Goal: Information Seeking & Learning: Learn about a topic

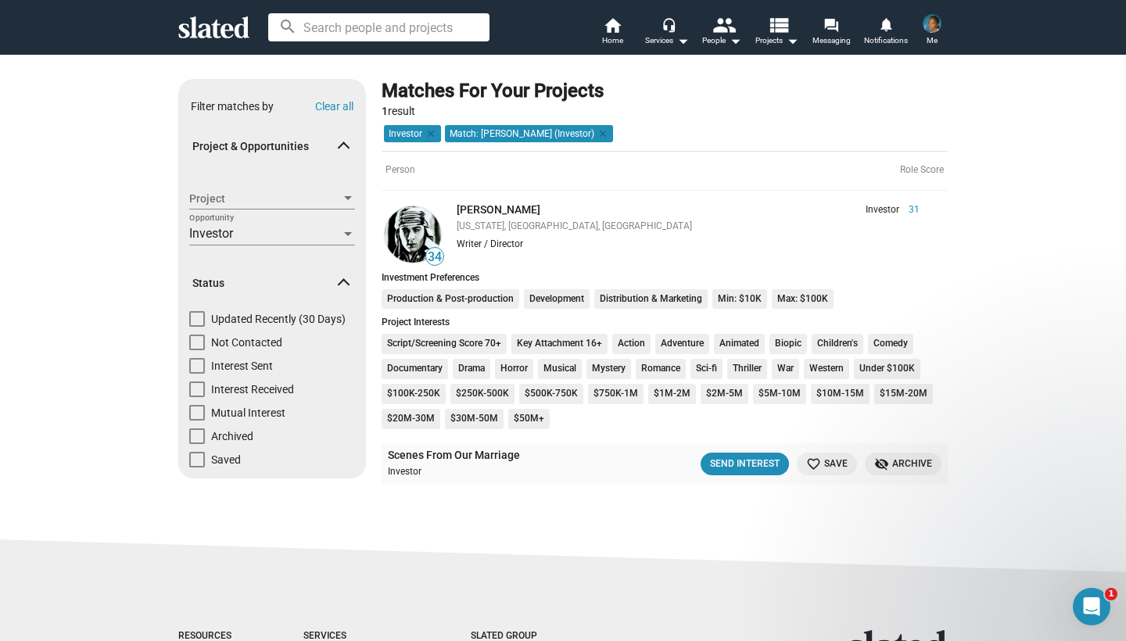
click at [397, 4] on div "search home Home headset_mic Services arrow_drop_down people People arrow_drop_…" at bounding box center [563, 27] width 1126 height 55
click at [610, 33] on span "Home" at bounding box center [612, 40] width 21 height 19
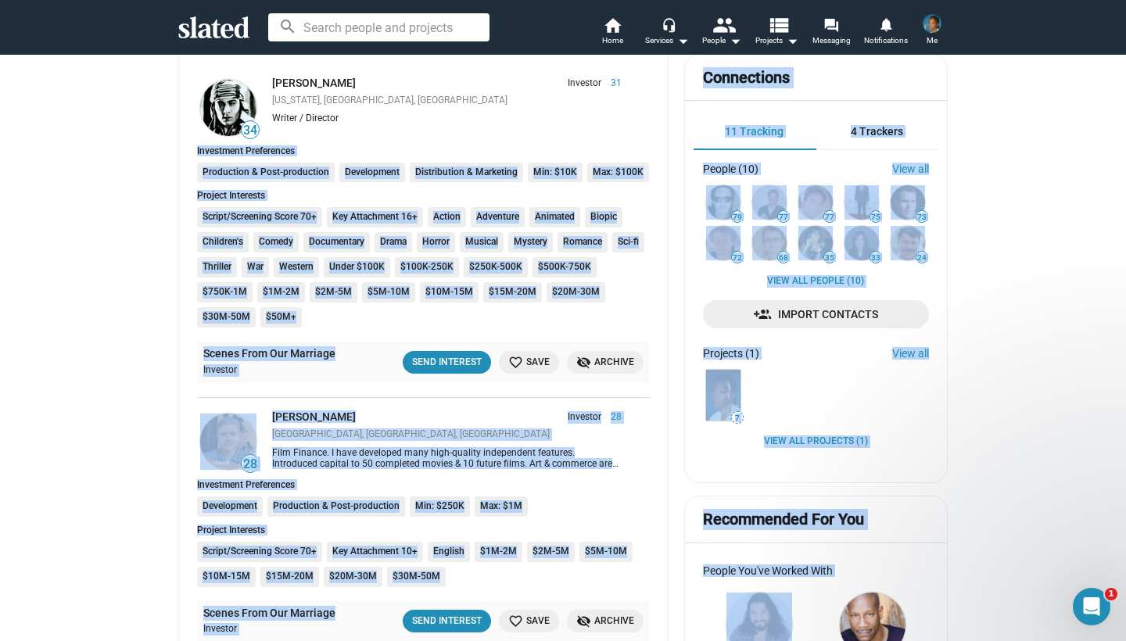
scroll to position [493, 0]
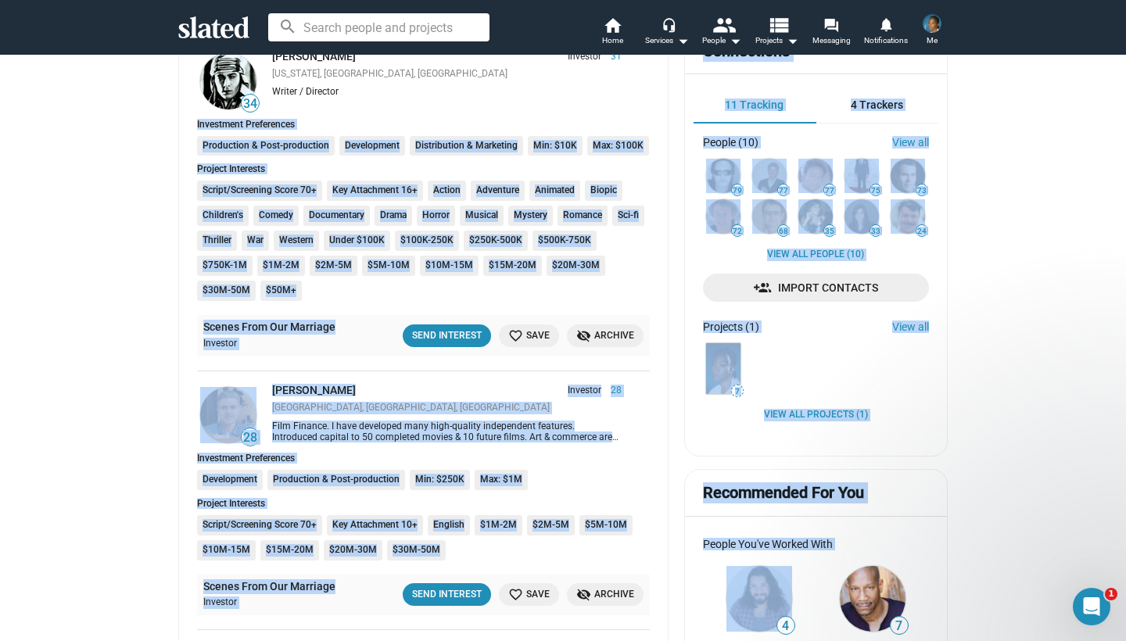
drag, startPoint x: 672, startPoint y: 586, endPoint x: 686, endPoint y: 604, distance: 22.2
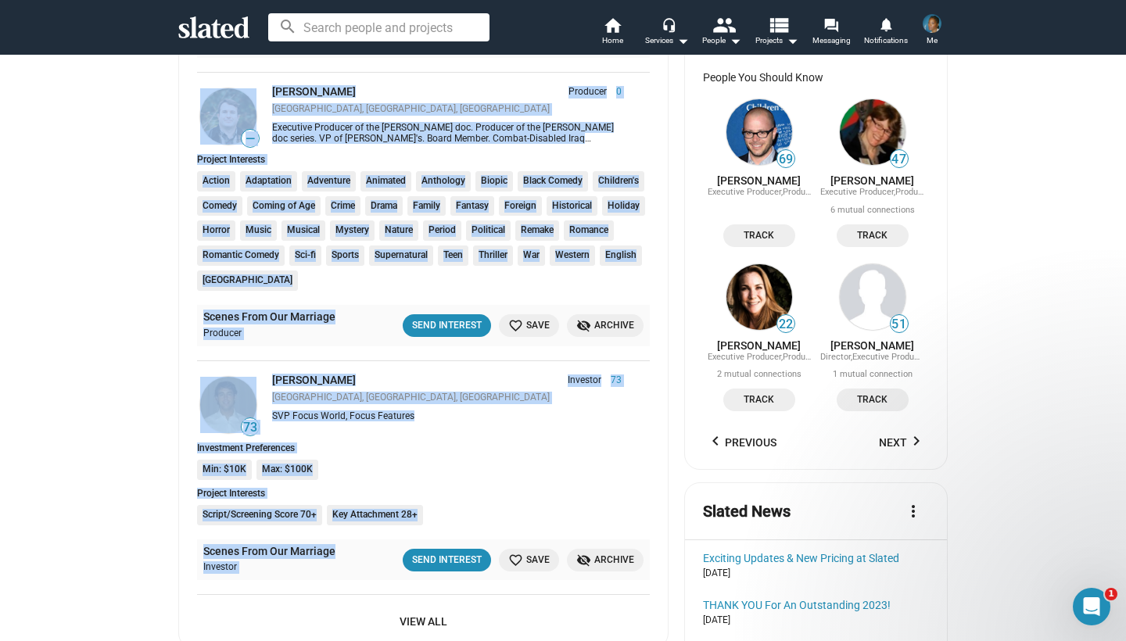
scroll to position [1372, 0]
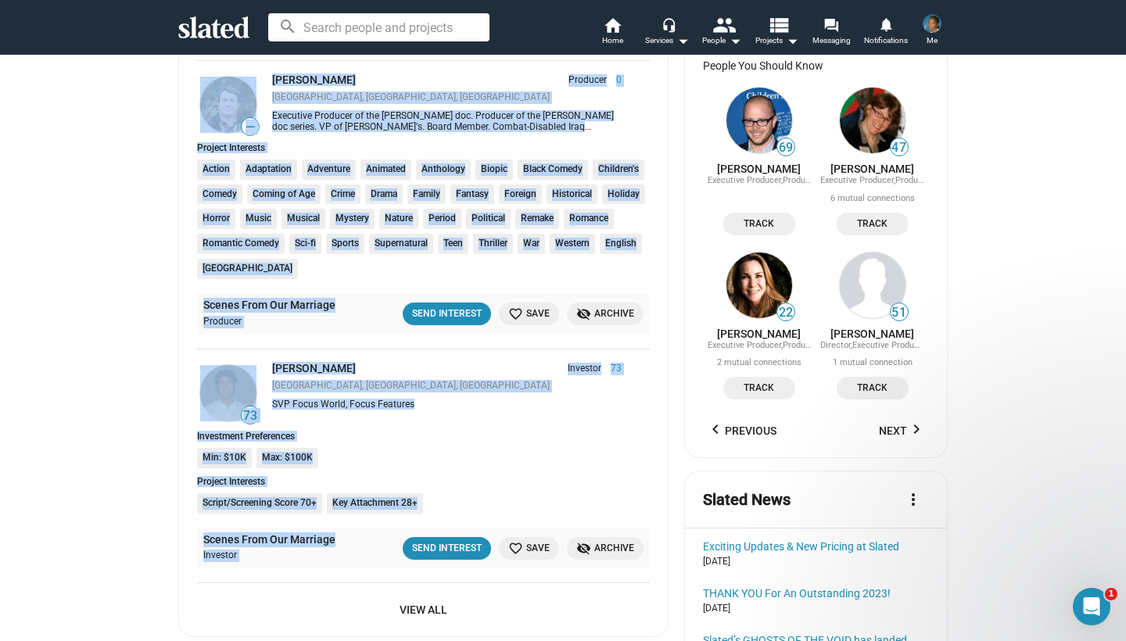
drag, startPoint x: 119, startPoint y: 568, endPoint x: 142, endPoint y: 602, distance: 40.6
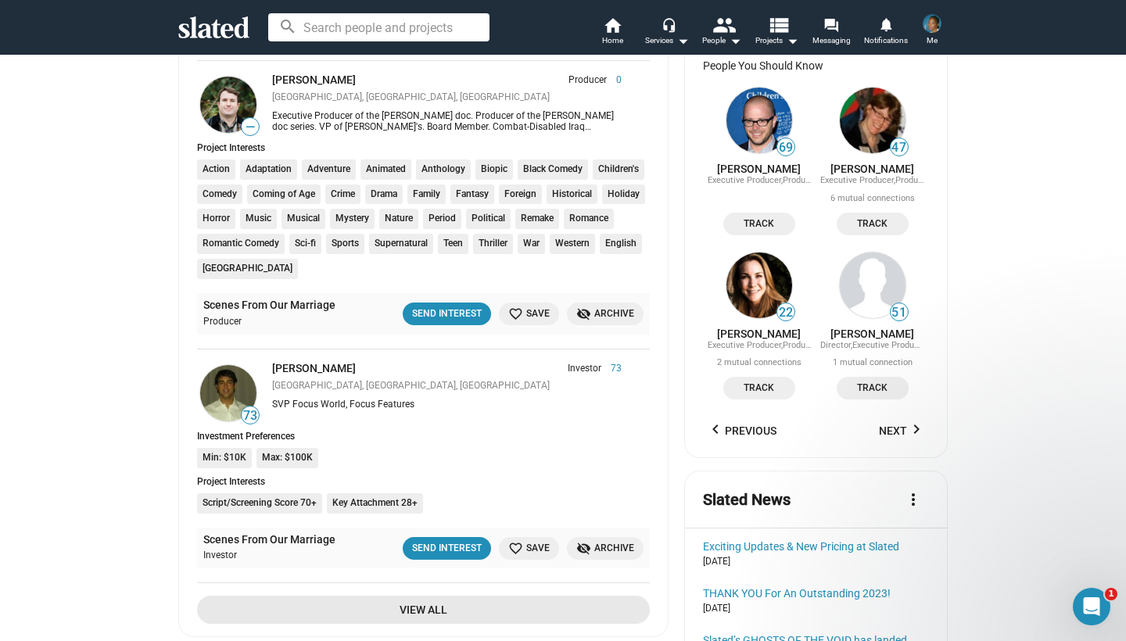
click at [425, 596] on span "View All" at bounding box center [424, 610] width 428 height 28
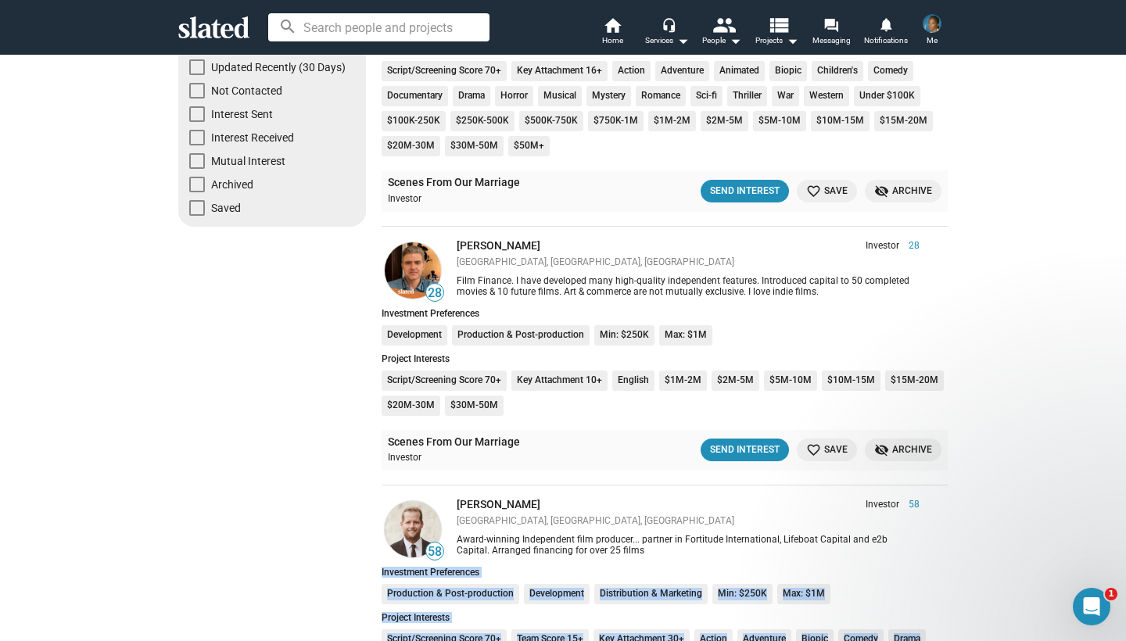
scroll to position [293, 0]
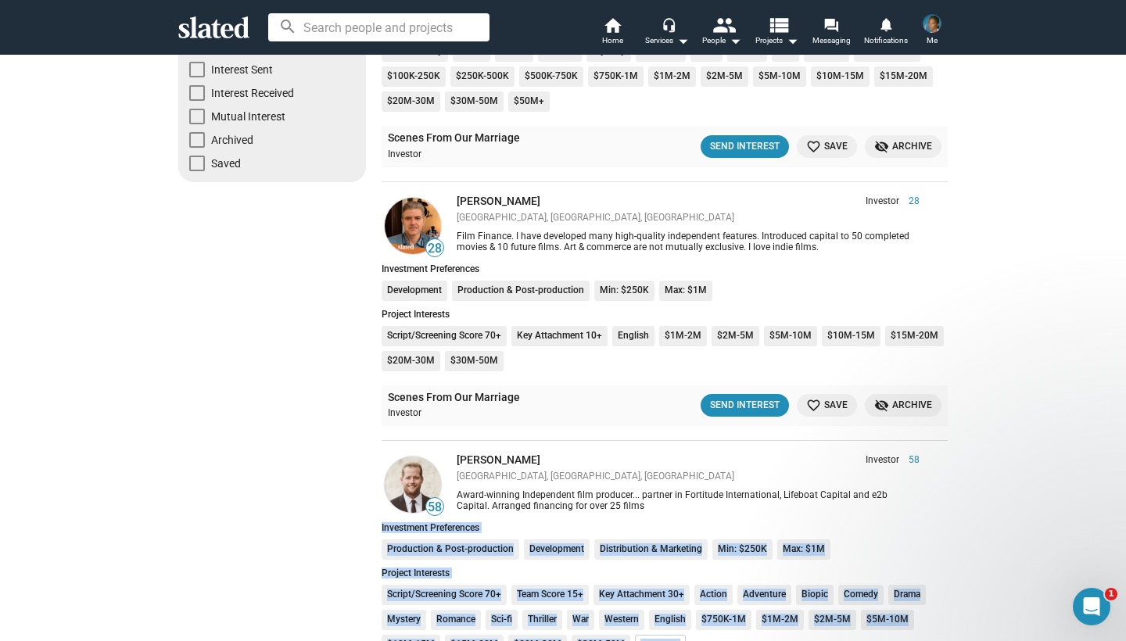
drag, startPoint x: 1009, startPoint y: 550, endPoint x: 1055, endPoint y: 635, distance: 96.9
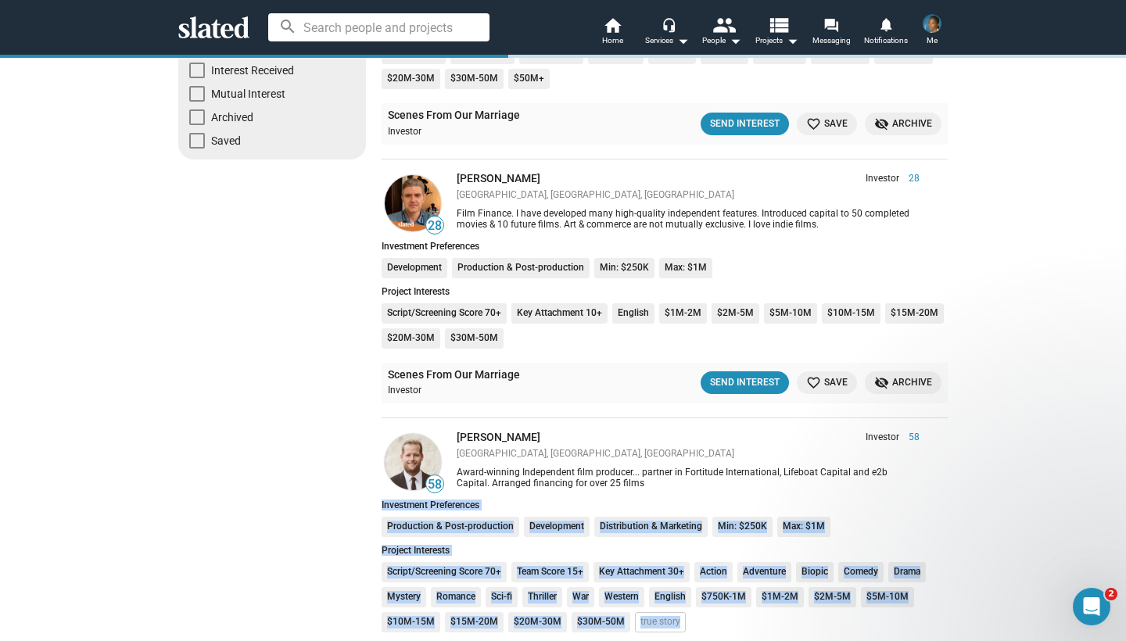
scroll to position [0, 0]
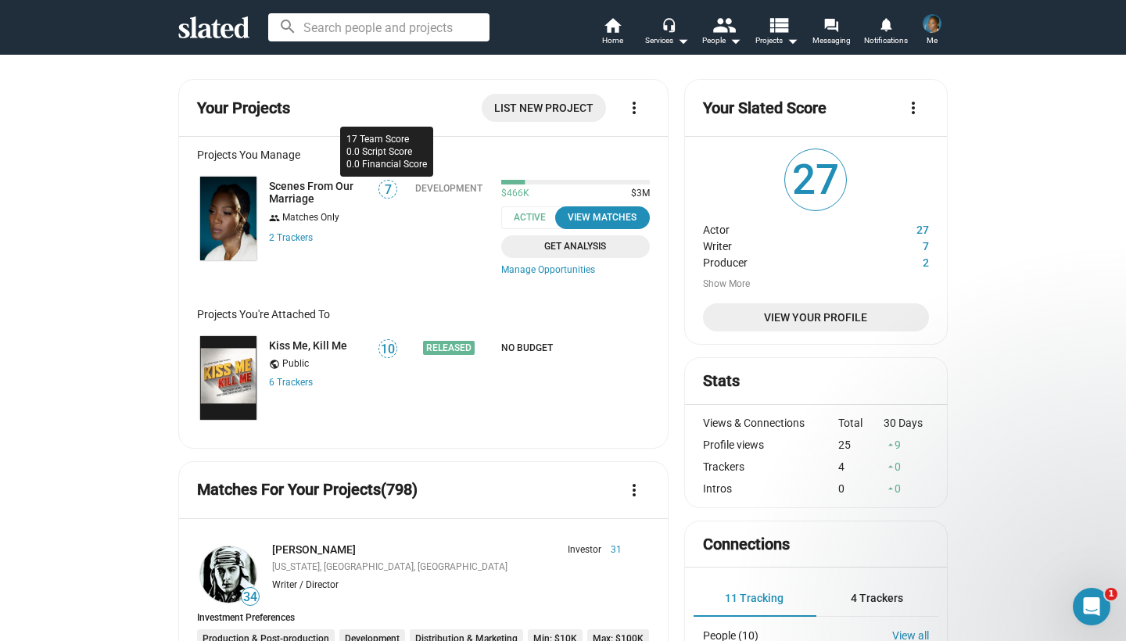
click at [385, 190] on span "7" at bounding box center [387, 190] width 17 height 16
click at [384, 191] on span "7" at bounding box center [387, 190] width 17 height 16
click at [309, 186] on link "Scenes From Our Marriage" at bounding box center [318, 192] width 99 height 25
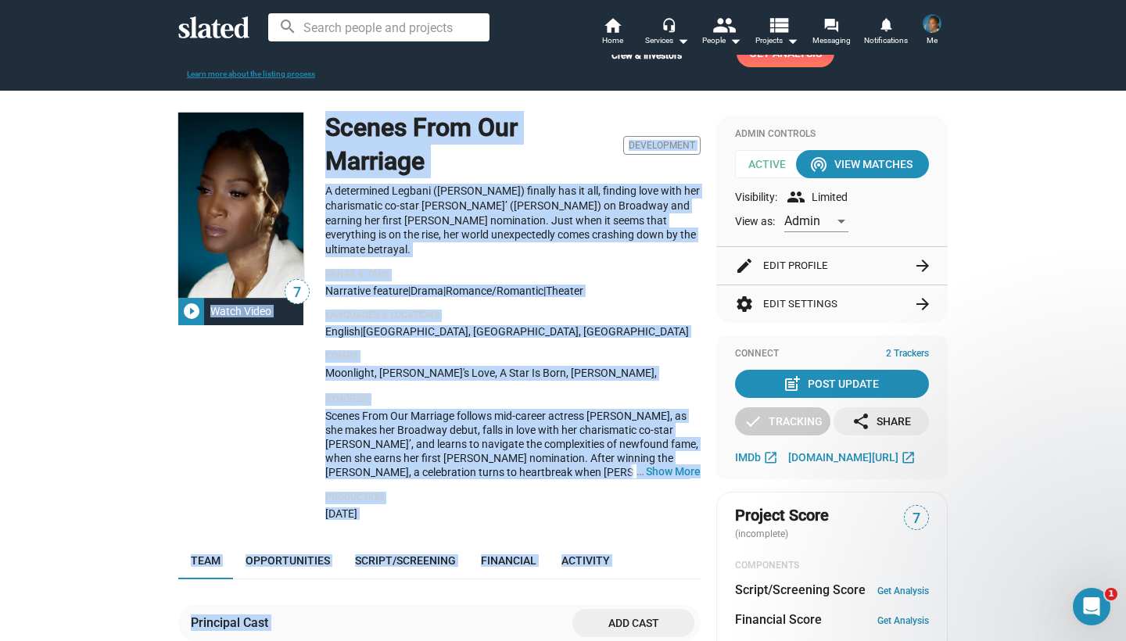
scroll to position [116, 0]
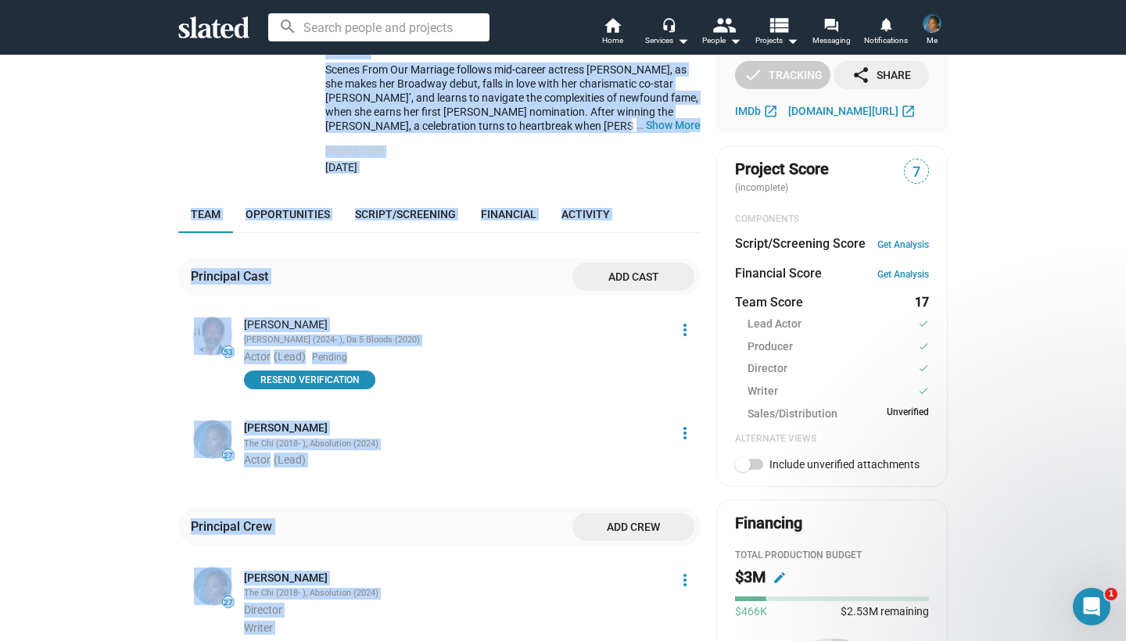
drag, startPoint x: 197, startPoint y: 527, endPoint x: 237, endPoint y: 640, distance: 120.2
click at [237, 640] on div "7 play_circle_filled Watch Video Scenes From Our Marriage Development A determi…" at bounding box center [439, 602] width 522 height 1667
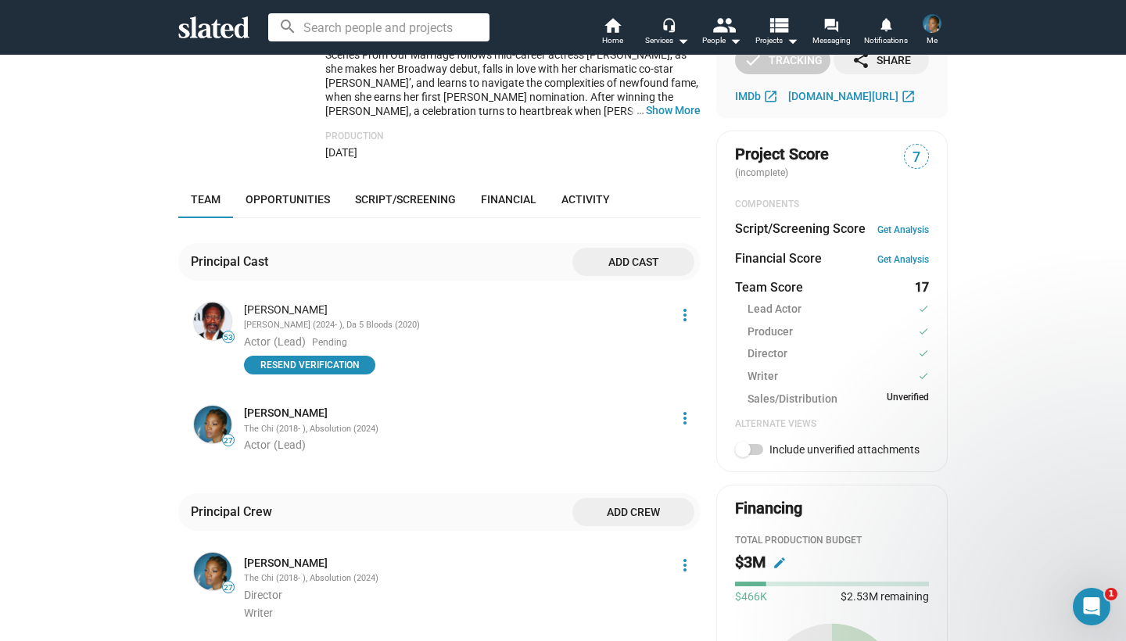
click at [148, 494] on div "check Create Project check Create Opportunities check Activate Project wifi_tet…" at bounding box center [563, 532] width 1126 height 1856
click at [683, 306] on mat-icon "more_vert" at bounding box center [685, 315] width 19 height 19
click at [495, 296] on div at bounding box center [563, 320] width 1126 height 641
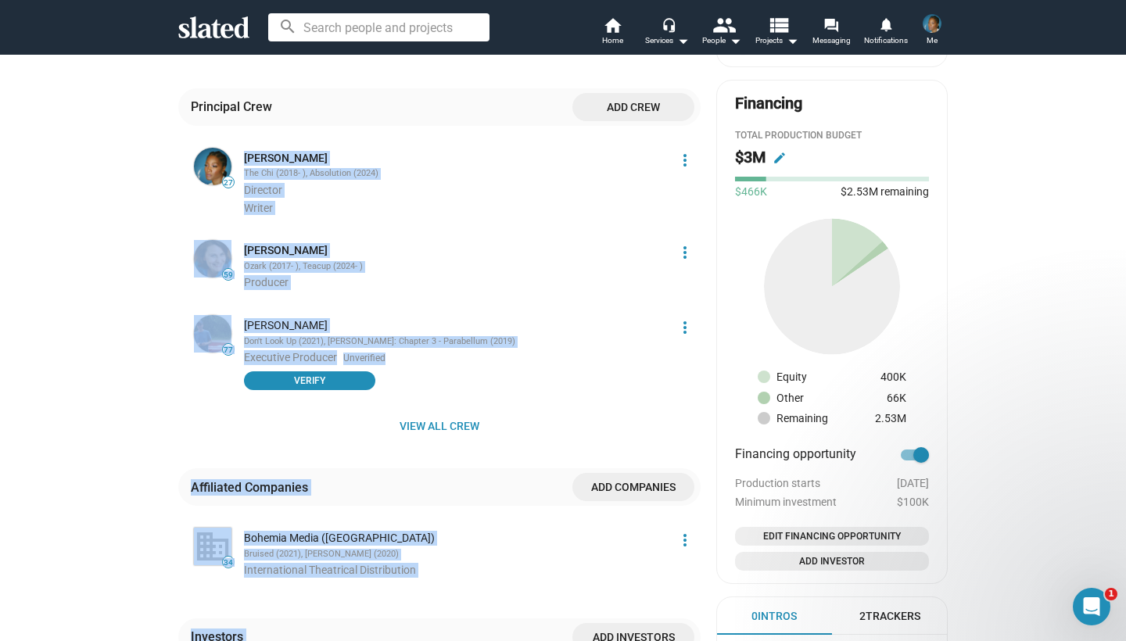
drag, startPoint x: 157, startPoint y: 569, endPoint x: 152, endPoint y: 640, distance: 71.4
click at [152, 640] on div "check Create Project check Create Opportunities check Activate Project wifi_tet…" at bounding box center [563, 127] width 1126 height 1856
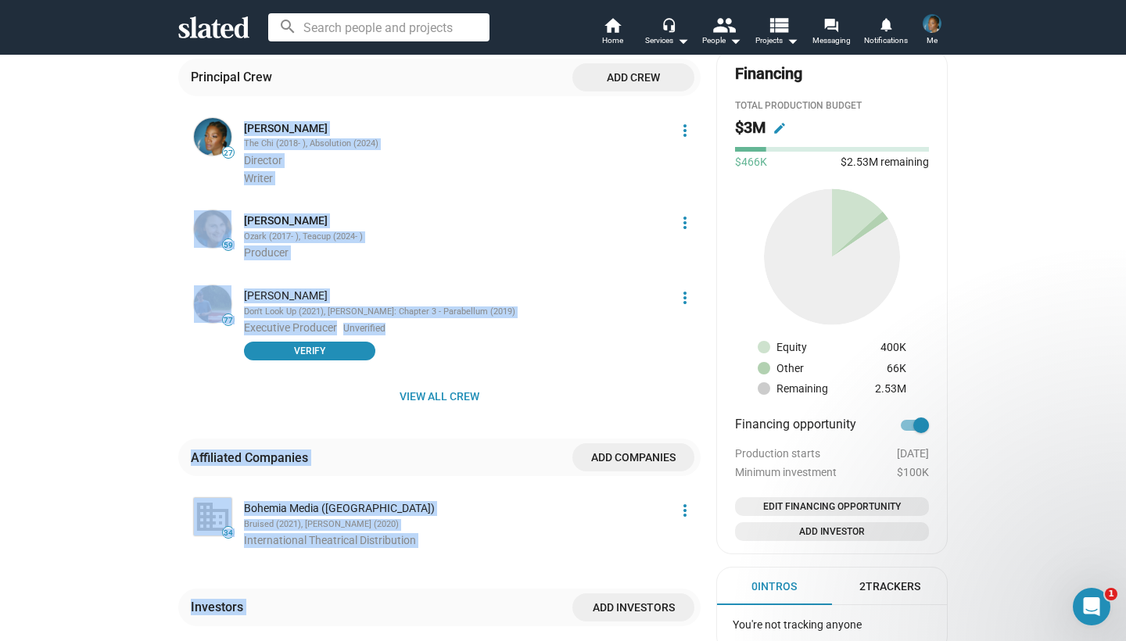
click at [142, 597] on div "check Create Project check Create Opportunities check Activate Project wifi_tet…" at bounding box center [563, 97] width 1126 height 1856
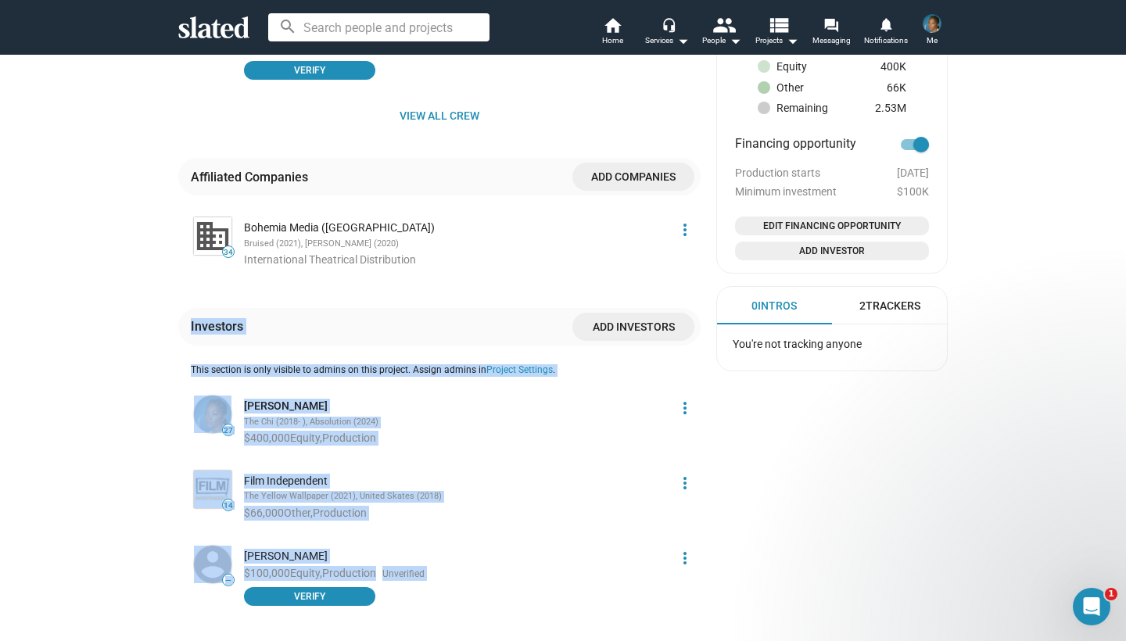
scroll to position [1175, 0]
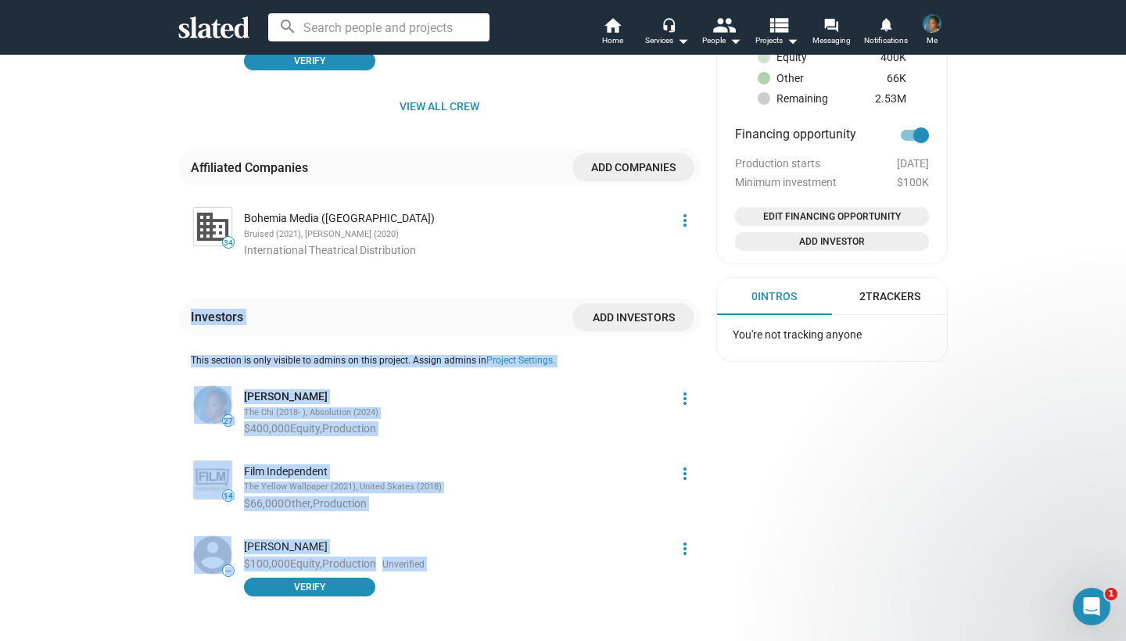
drag, startPoint x: 504, startPoint y: 555, endPoint x: 515, endPoint y: 610, distance: 55.8
click at [515, 610] on div "Principal Cast Add cast 53 [PERSON_NAME] [PERSON_NAME] (2024- ), Da 5 Bloods (2…" at bounding box center [439, 94] width 522 height 1203
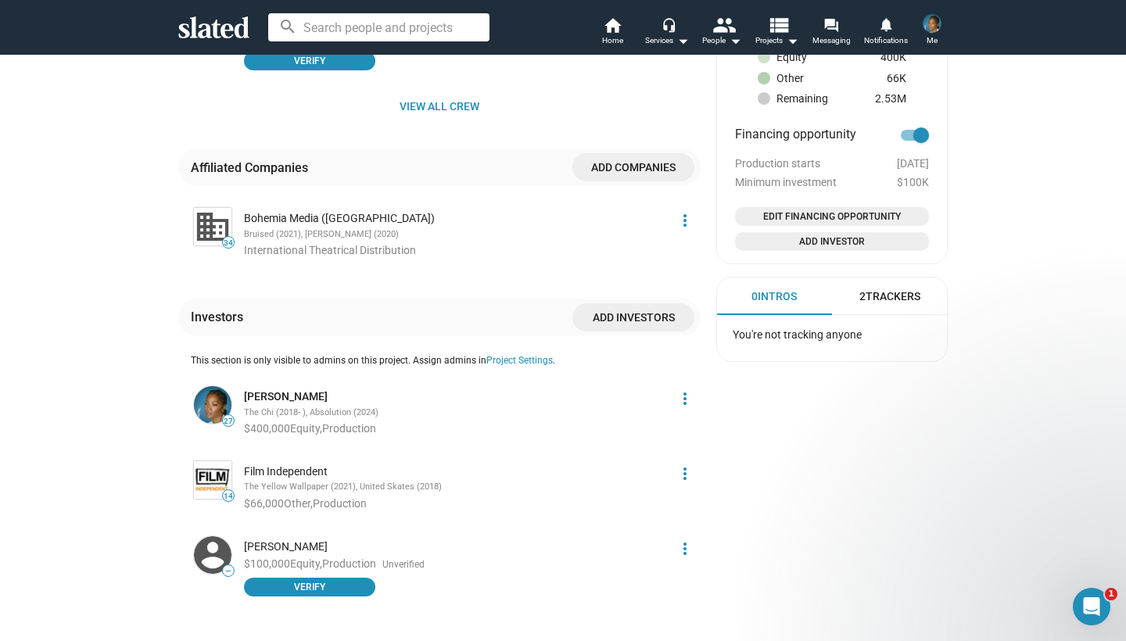
click at [568, 587] on div "Investors Add investors This section is only visible to admins on this project.…" at bounding box center [439, 471] width 522 height 345
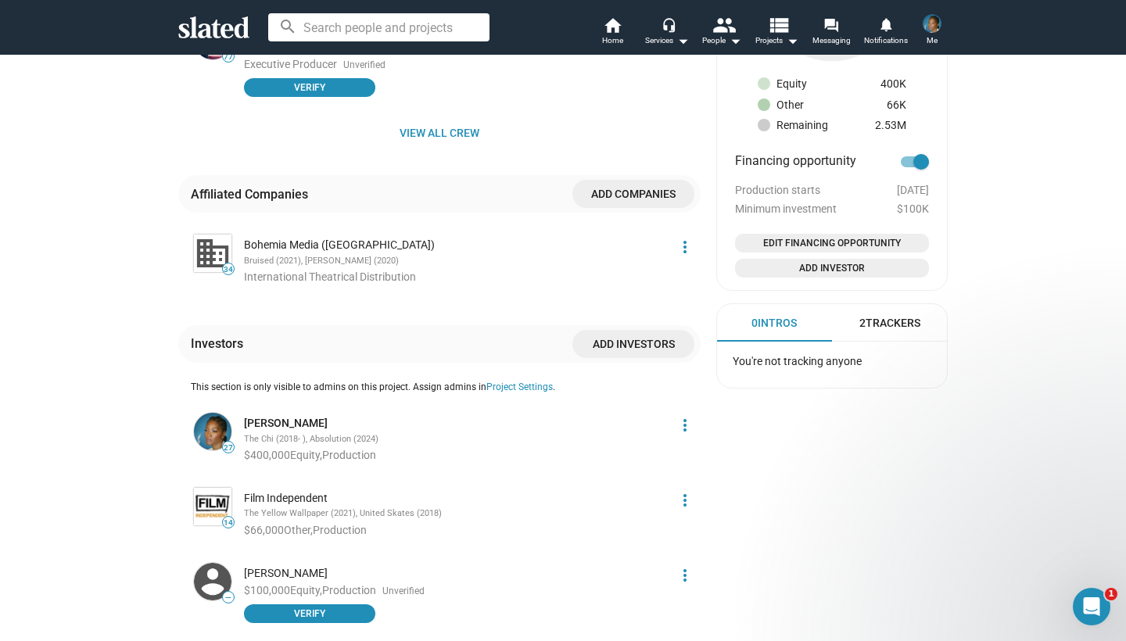
scroll to position [1144, 0]
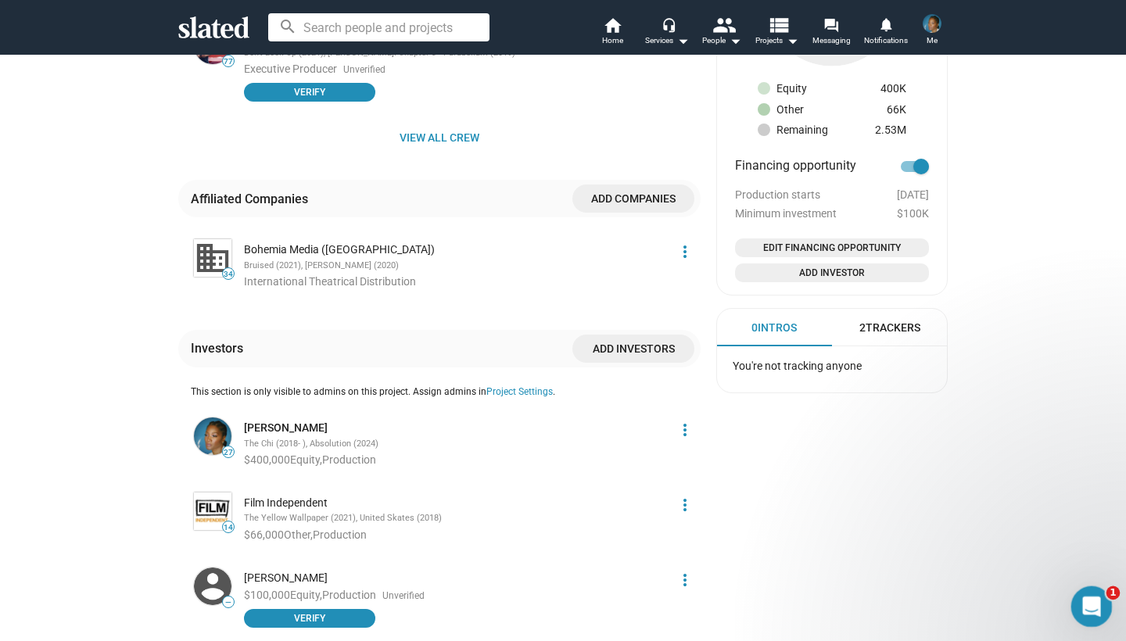
click at [1106, 587] on div "Open Intercom Messenger" at bounding box center [1089, 605] width 38 height 38
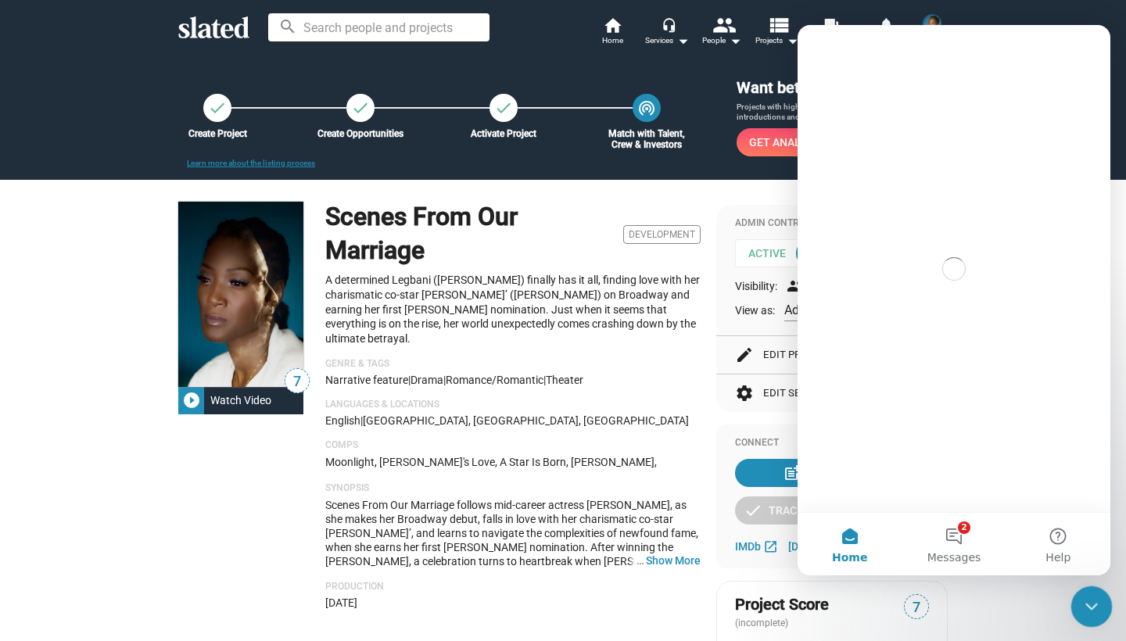
scroll to position [0, 0]
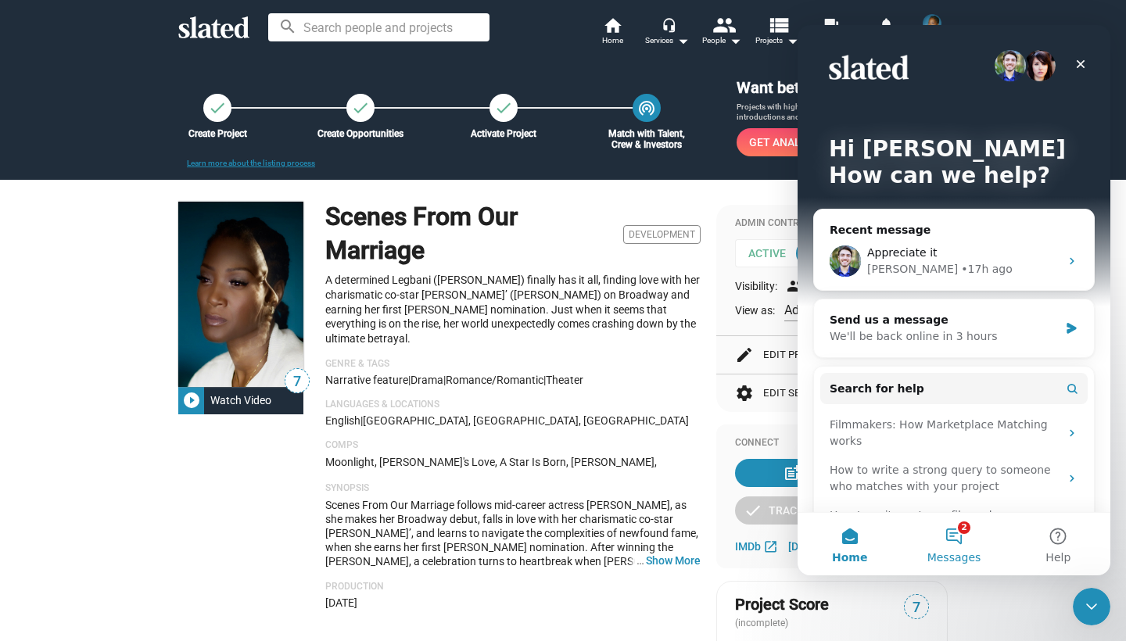
click at [952, 533] on button "2 Messages" at bounding box center [954, 544] width 104 height 63
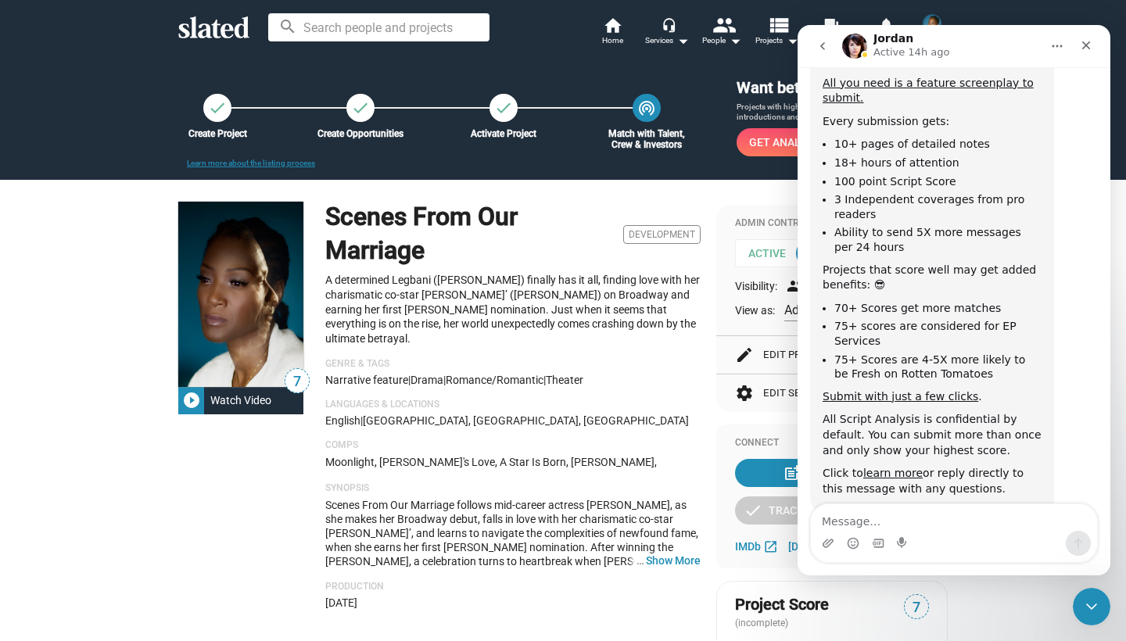
scroll to position [230, 0]
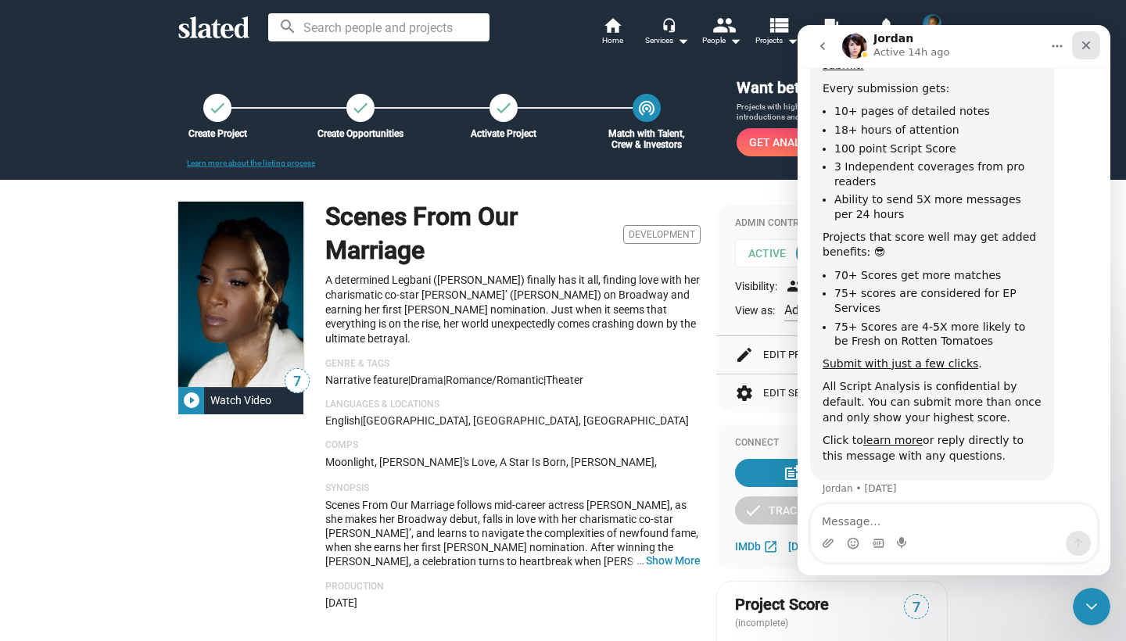
click at [1090, 41] on icon "Close" at bounding box center [1086, 45] width 13 height 13
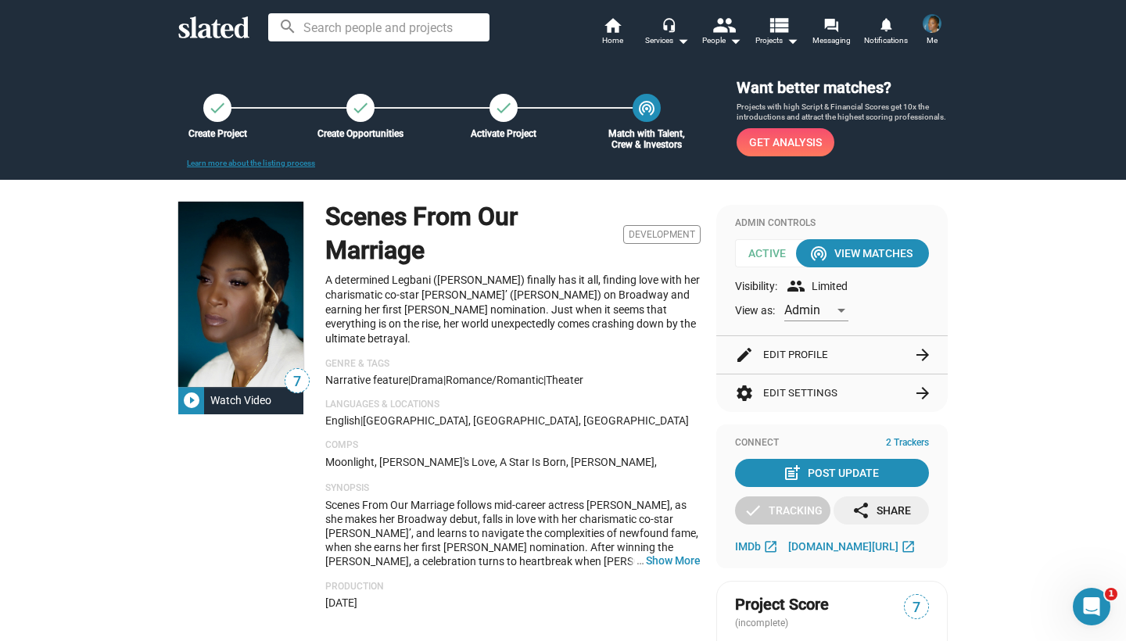
scroll to position [0, 0]
click at [840, 283] on div "Visibility: group Limited" at bounding box center [832, 286] width 194 height 19
click at [901, 439] on span "2 Trackers" at bounding box center [907, 443] width 43 height 13
click at [891, 437] on span "2 Trackers" at bounding box center [907, 443] width 43 height 13
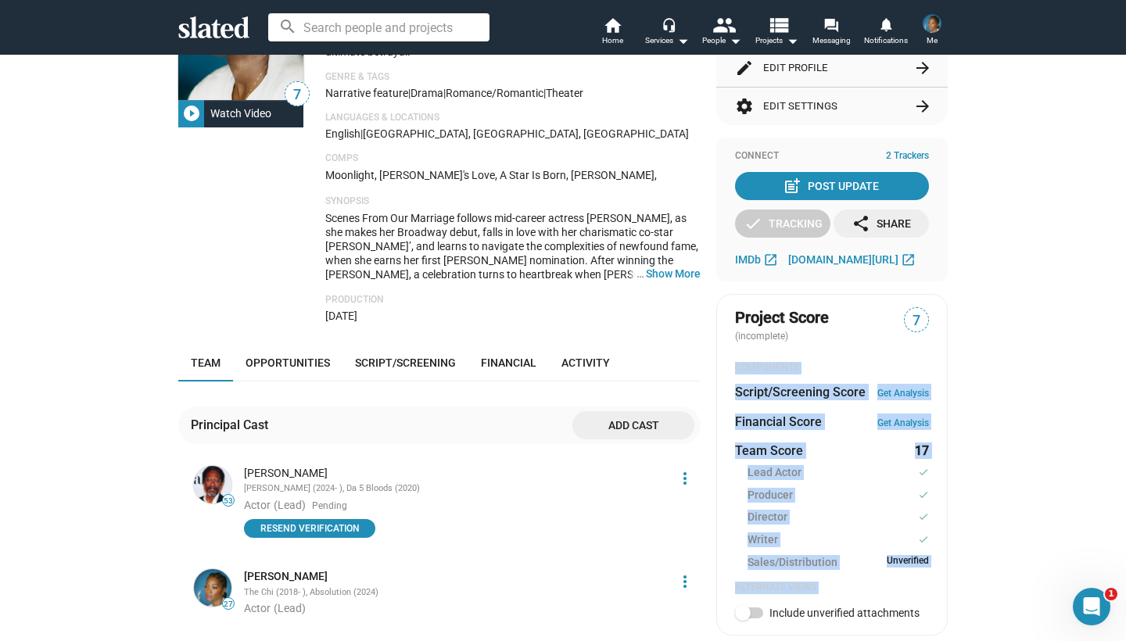
drag, startPoint x: 990, startPoint y: 622, endPoint x: 1000, endPoint y: 640, distance: 21.3
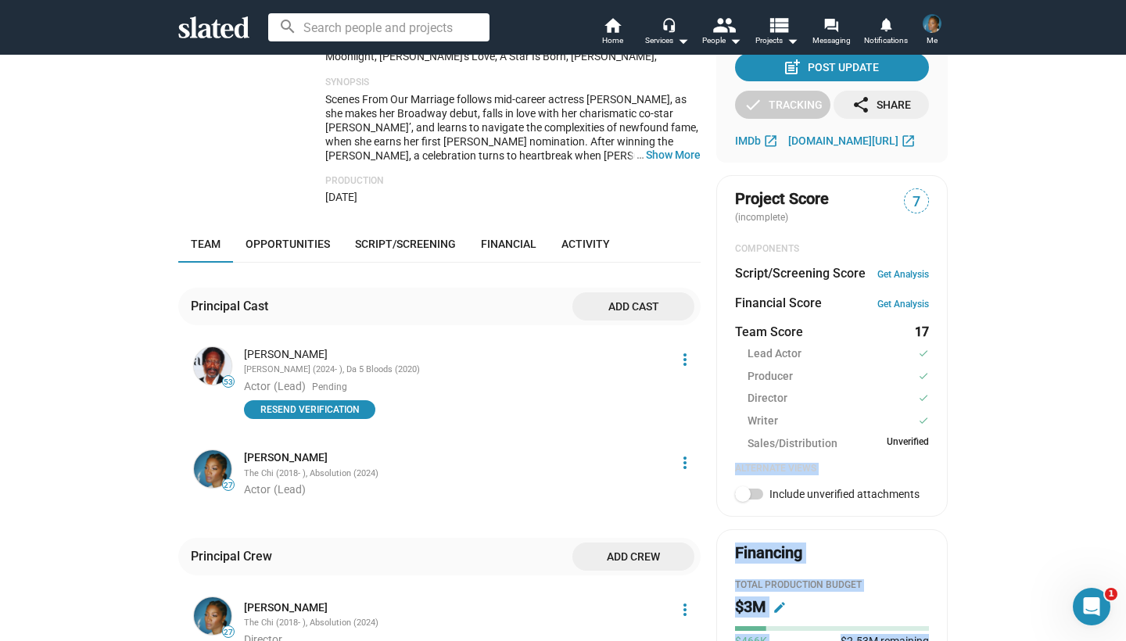
scroll to position [444, 0]
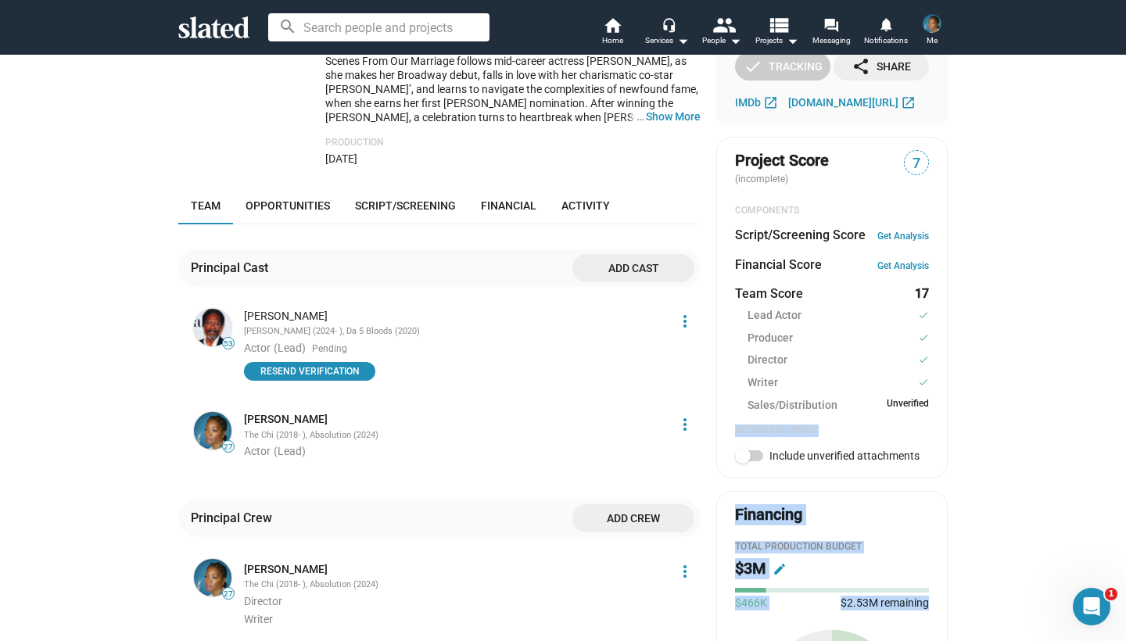
drag, startPoint x: 959, startPoint y: 554, endPoint x: 964, endPoint y: 608, distance: 53.4
click at [964, 608] on div "check Create Project check Create Opportunities check Activate Project wifi_tet…" at bounding box center [563, 538] width 1126 height 1856
click at [970, 559] on div "check Create Project check Create Opportunities check Activate Project wifi_tet…" at bounding box center [563, 538] width 1126 height 1856
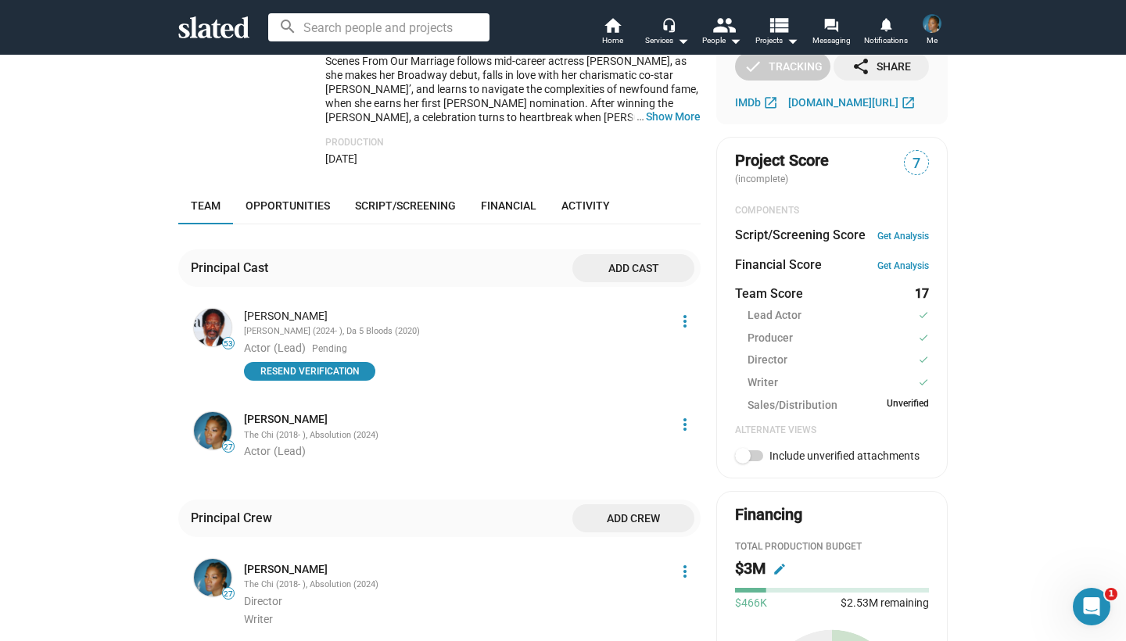
click at [748, 448] on span at bounding box center [743, 456] width 16 height 16
click at [743, 461] on input "Include unverified attachments" at bounding box center [742, 461] width 1 height 1
checkbox input "true"
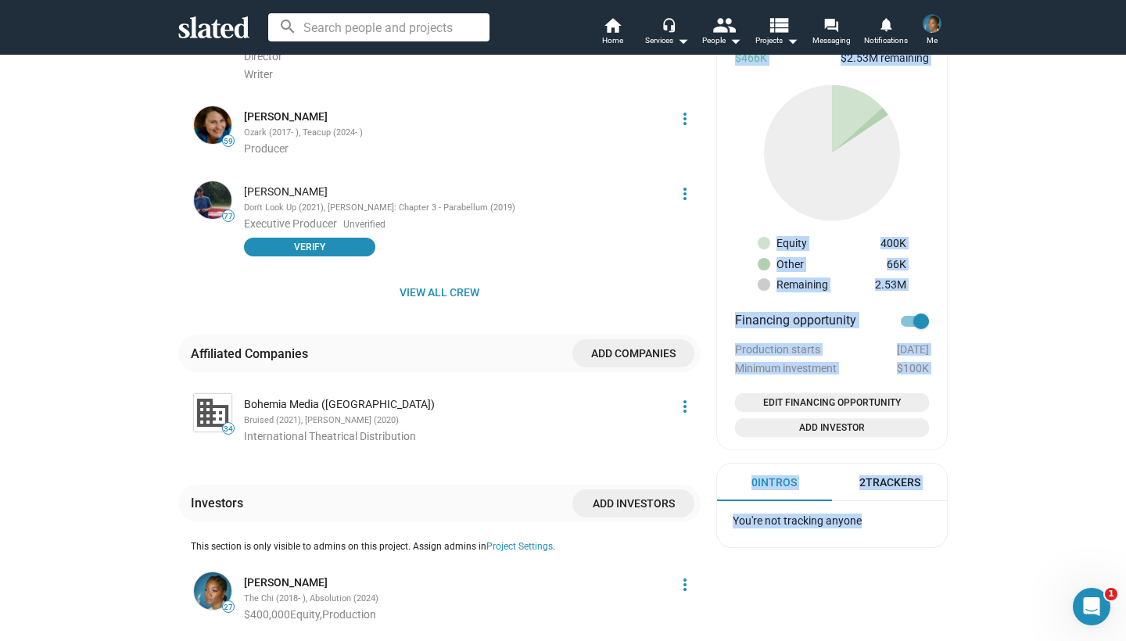
scroll to position [1009, 0]
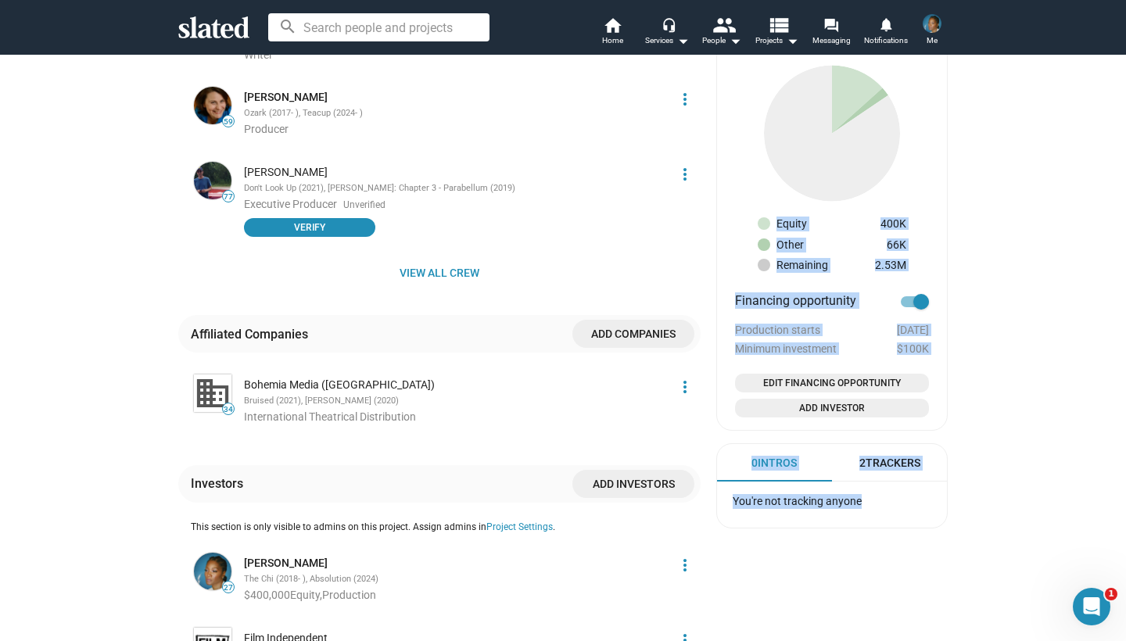
drag, startPoint x: 1023, startPoint y: 576, endPoint x: 1024, endPoint y: 611, distance: 35.2
